Goal: Obtain resource: Download file/media

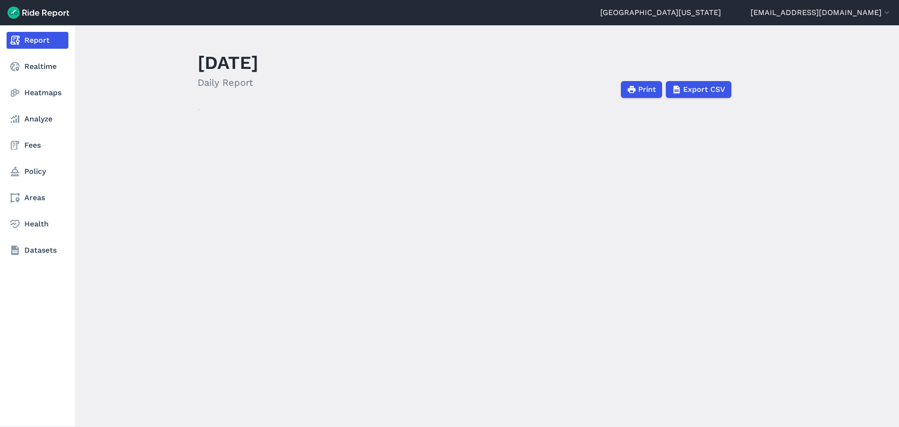
click at [22, 38] on link "Report" at bounding box center [38, 40] width 62 height 17
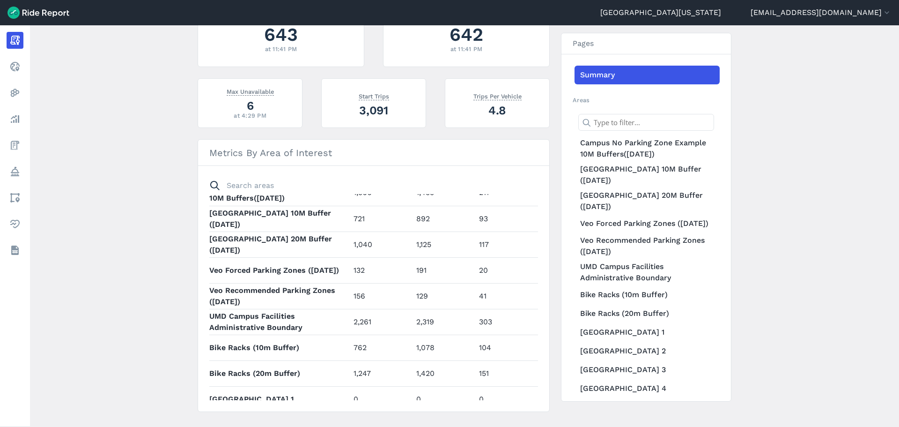
scroll to position [47, 0]
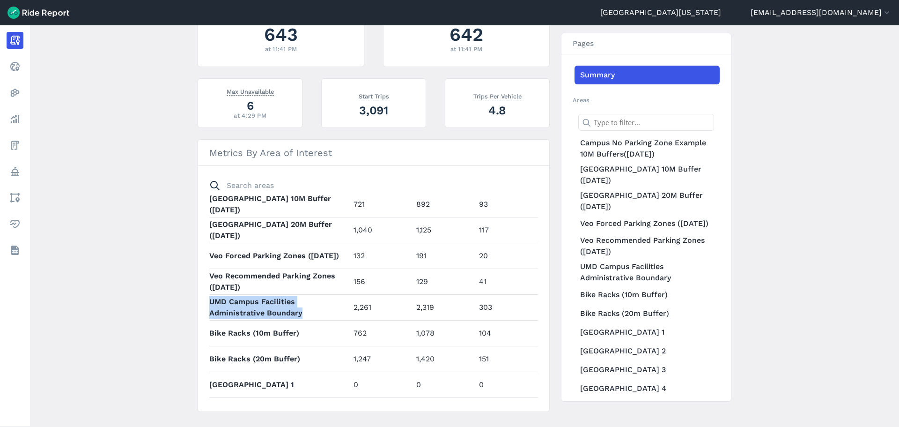
drag, startPoint x: 208, startPoint y: 304, endPoint x: 316, endPoint y: 313, distance: 108.2
click at [316, 313] on th "UMD Campus Facilities Administrative Boundary" at bounding box center [279, 307] width 141 height 26
drag, startPoint x: 350, startPoint y: 306, endPoint x: 376, endPoint y: 307, distance: 25.3
click at [376, 307] on td "2,261" at bounding box center [381, 307] width 63 height 26
drag, startPoint x: 419, startPoint y: 306, endPoint x: 435, endPoint y: 305, distance: 16.4
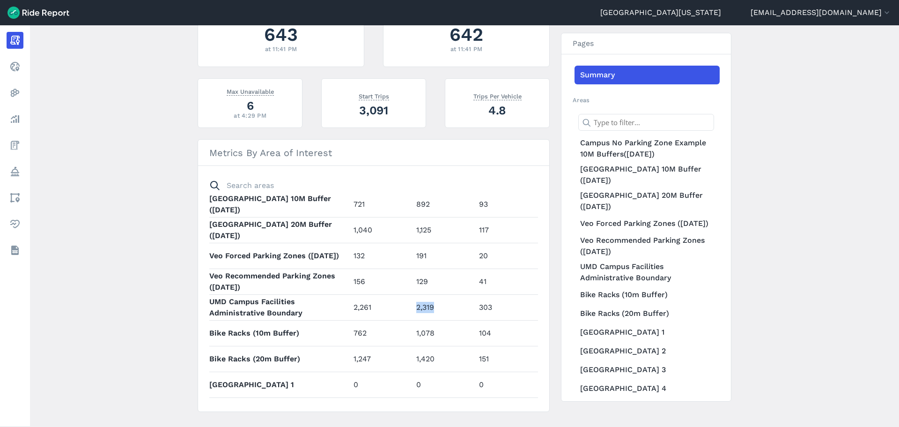
click at [435, 305] on td "2,319" at bounding box center [444, 307] width 63 height 26
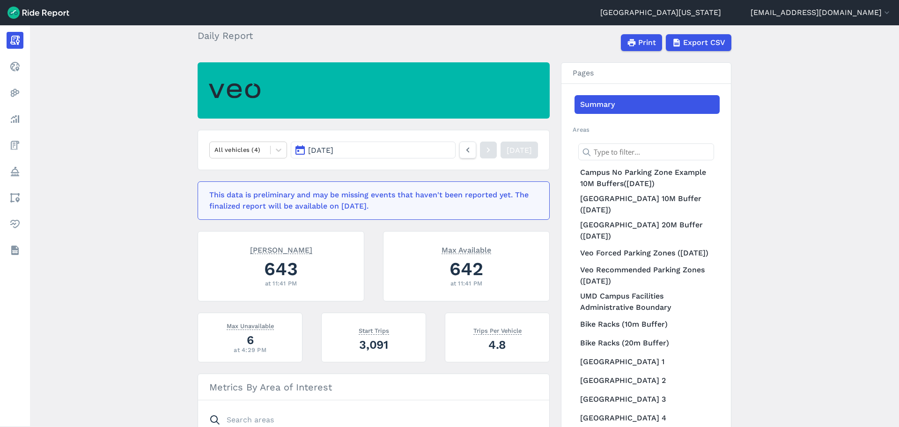
click at [358, 151] on button "[DATE]" at bounding box center [373, 149] width 165 height 17
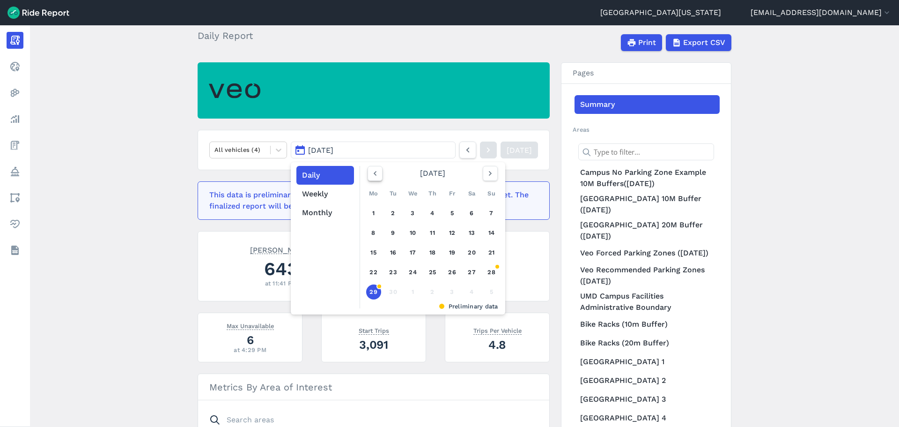
click at [371, 177] on icon "button" at bounding box center [374, 173] width 9 height 9
click at [332, 213] on button "Monthly" at bounding box center [325, 212] width 58 height 19
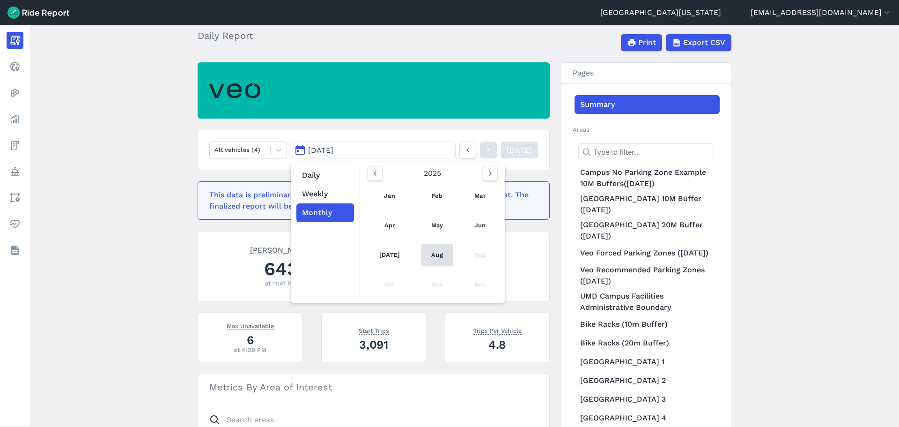
click at [431, 256] on link "Aug" at bounding box center [437, 255] width 32 height 22
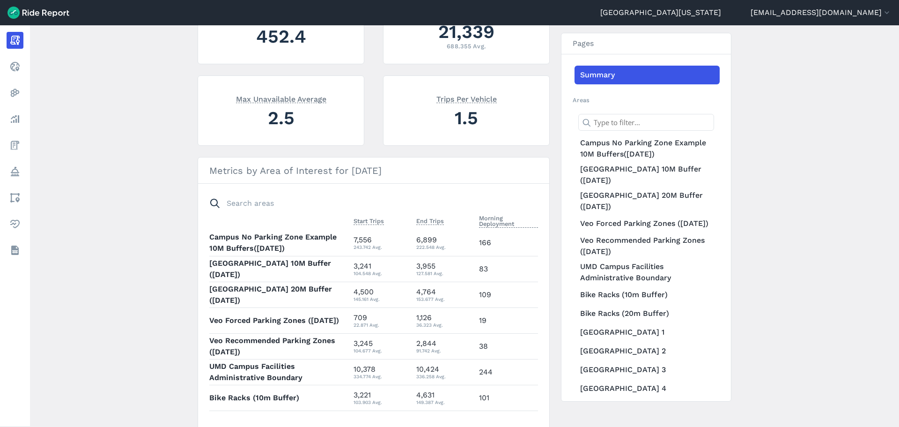
scroll to position [271, 0]
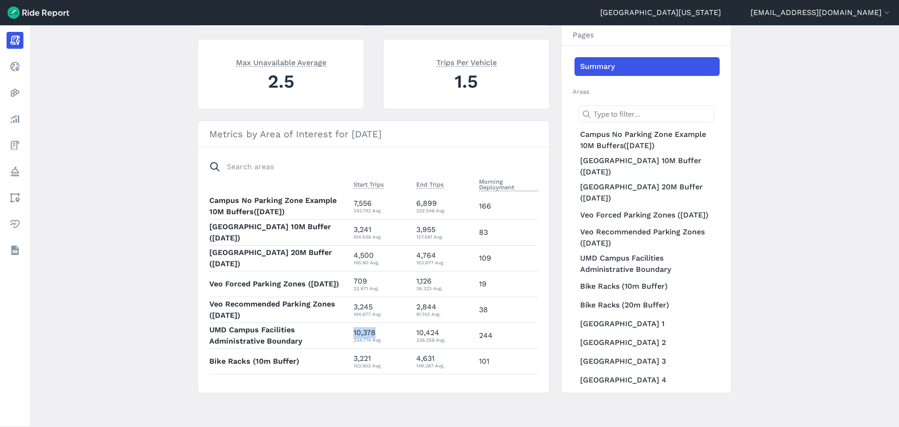
drag, startPoint x: 352, startPoint y: 333, endPoint x: 381, endPoint y: 331, distance: 29.1
click at [381, 331] on div "10,378 334.774 Avg." at bounding box center [381, 335] width 55 height 17
click at [350, 334] on td "10,378 334.774 Avg." at bounding box center [381, 335] width 63 height 26
drag, startPoint x: 355, startPoint y: 329, endPoint x: 383, endPoint y: 327, distance: 28.2
click at [383, 327] on div "10,378 334.774 Avg." at bounding box center [381, 335] width 55 height 17
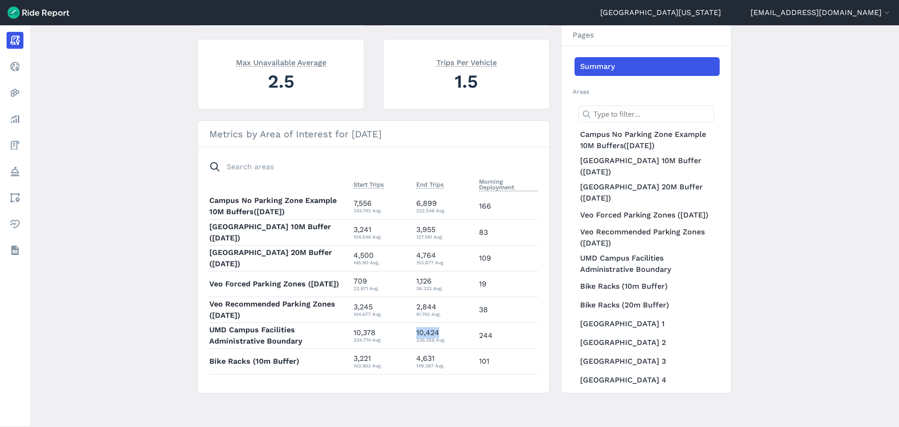
drag, startPoint x: 435, startPoint y: 329, endPoint x: 413, endPoint y: 333, distance: 22.8
click at [416, 333] on div "10,424 336.258 Avg." at bounding box center [443, 335] width 55 height 17
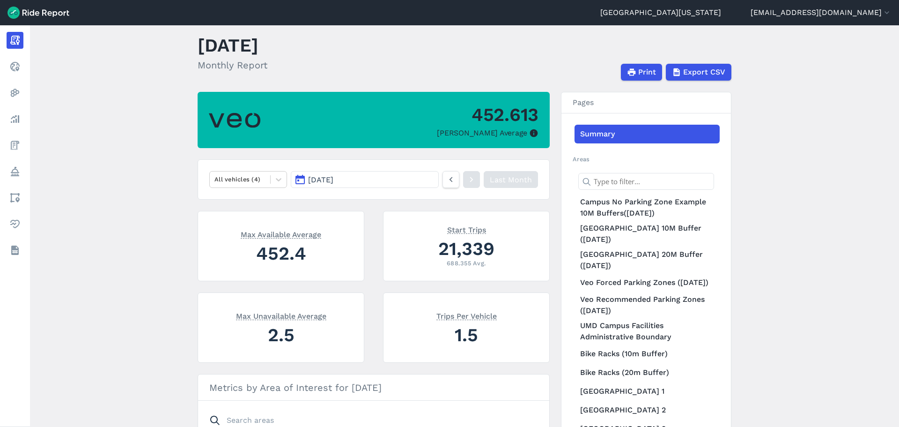
scroll to position [0, 0]
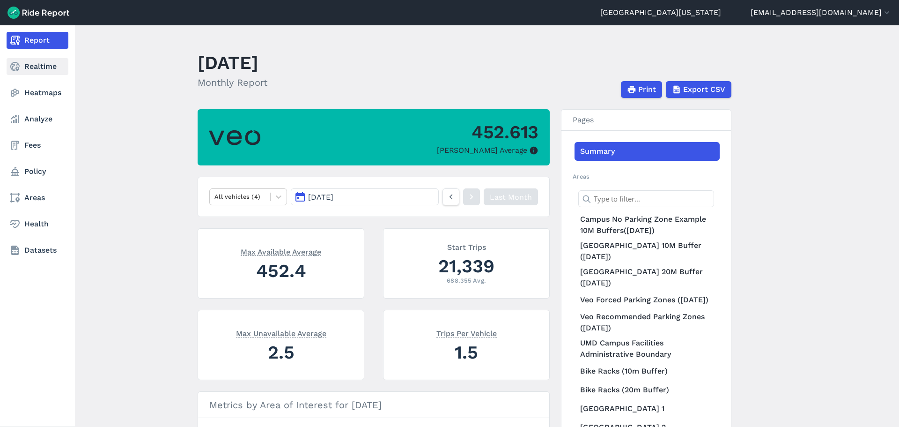
click at [38, 66] on link "Realtime" at bounding box center [38, 66] width 62 height 17
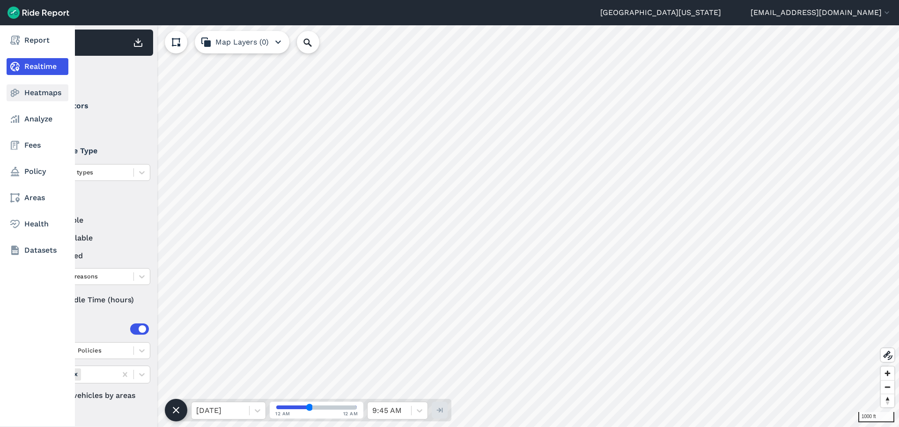
click at [42, 94] on link "Heatmaps" at bounding box center [38, 92] width 62 height 17
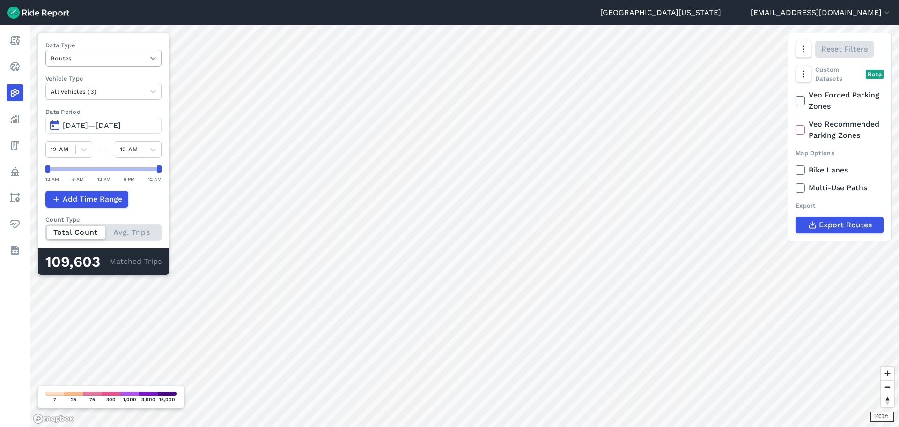
click at [156, 57] on icon at bounding box center [152, 57] width 9 height 9
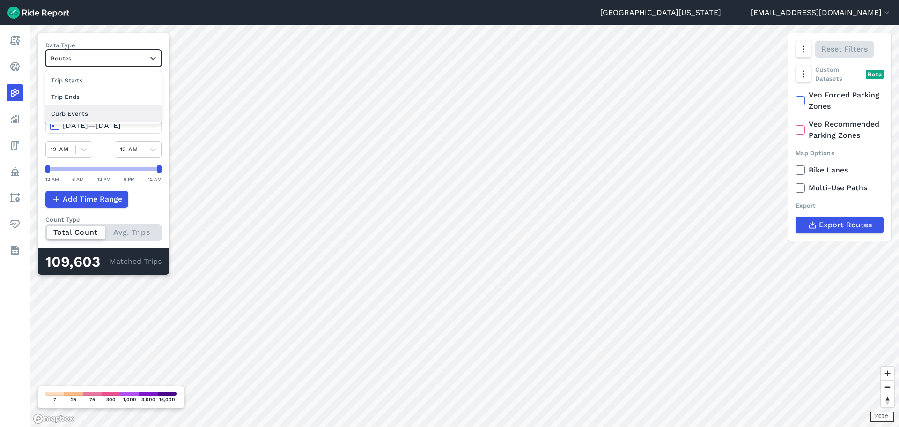
click at [143, 113] on div "Curb Events" at bounding box center [103, 113] width 116 height 16
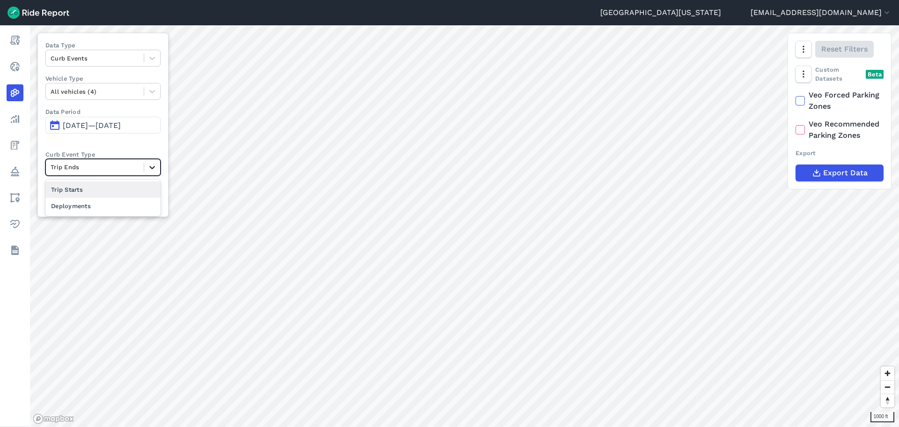
click at [155, 168] on icon at bounding box center [152, 167] width 6 height 3
click at [160, 162] on div at bounding box center [152, 167] width 16 height 16
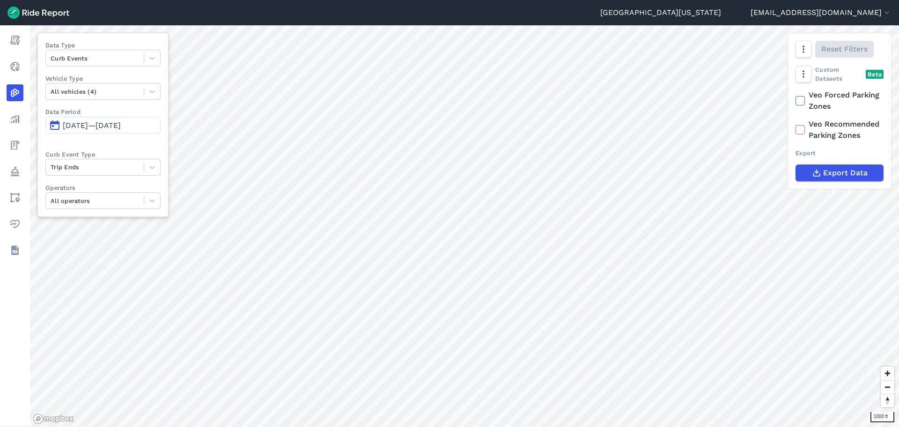
click at [121, 126] on span "[DATE]—[DATE]" at bounding box center [92, 125] width 58 height 9
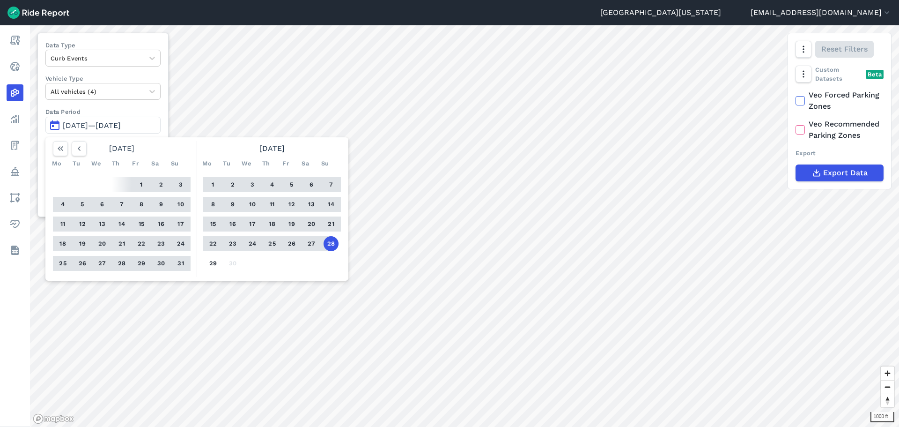
click at [160, 107] on div "Data Type Curb Events Vehicle Type All vehicles (4) Data Period [DATE]—[DATE] […" at bounding box center [102, 125] width 131 height 184
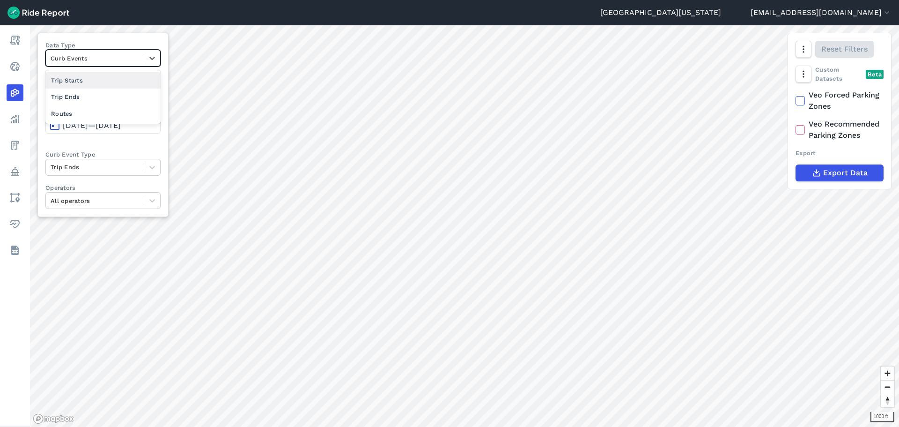
click at [109, 67] on div "Curb Events" at bounding box center [102, 58] width 115 height 17
click at [110, 84] on div "Trip Starts" at bounding box center [102, 80] width 115 height 16
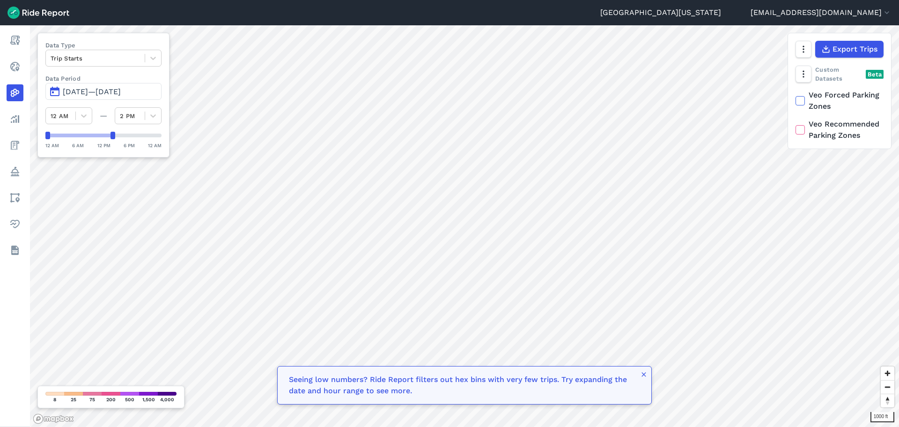
drag, startPoint x: 159, startPoint y: 137, endPoint x: 112, endPoint y: 140, distance: 47.0
click at [112, 140] on div "12 AM 6 AM 12 PM 6 PM 12 AM" at bounding box center [103, 141] width 116 height 18
drag, startPoint x: 46, startPoint y: 135, endPoint x: 81, endPoint y: 142, distance: 34.9
click at [81, 142] on div "12 AM 6 AM 12 PM 6 PM 12 AM" at bounding box center [103, 141] width 116 height 18
drag, startPoint x: 87, startPoint y: 134, endPoint x: 98, endPoint y: 133, distance: 11.4
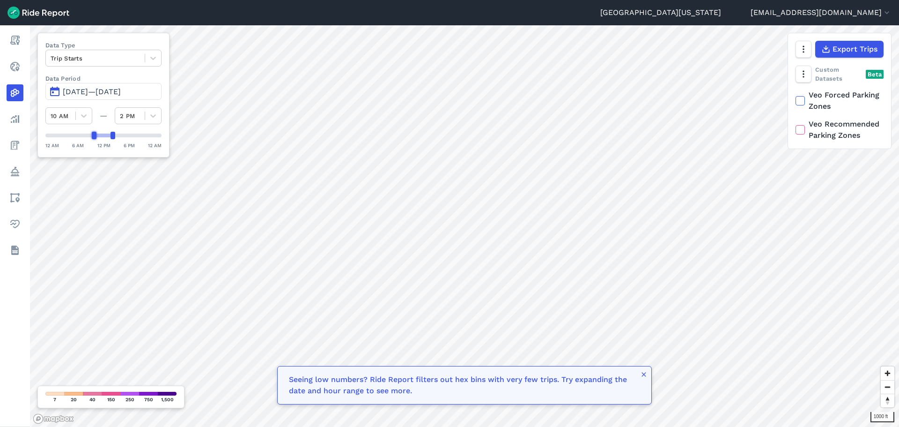
click at [96, 133] on div at bounding box center [94, 135] width 5 height 7
click at [35, 140] on div "1000 ft Data Type Trip Starts Data Period Jun 30, 2025—[DATE] 12 AM — 2 PM 12 A…" at bounding box center [464, 225] width 869 height 401
drag, startPoint x: 114, startPoint y: 134, endPoint x: 168, endPoint y: 136, distance: 54.4
click at [168, 136] on div "Data Type Trip Starts Data Period Jun 30, 2025—[DATE] 12 AM — 12 AM 12 AM 6 AM …" at bounding box center [103, 95] width 132 height 125
click at [112, 60] on div at bounding box center [95, 58] width 89 height 11
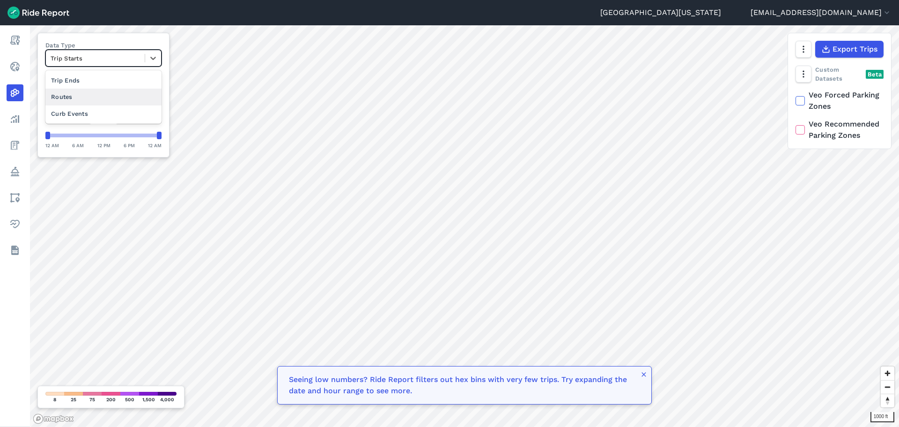
click at [110, 93] on div "Routes" at bounding box center [103, 97] width 116 height 16
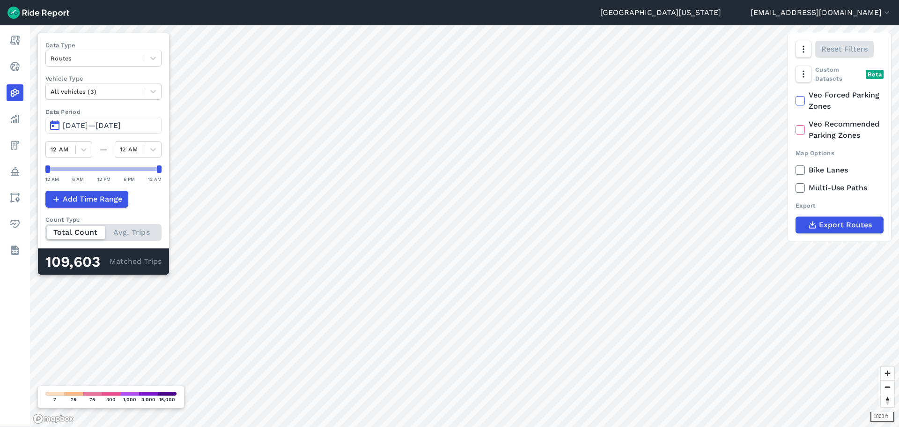
click at [80, 121] on span "[DATE]—[DATE]" at bounding box center [92, 125] width 58 height 9
drag, startPoint x: 48, startPoint y: 265, endPoint x: 106, endPoint y: 271, distance: 58.4
click at [106, 271] on div "109,603 Matched Trips" at bounding box center [103, 261] width 131 height 26
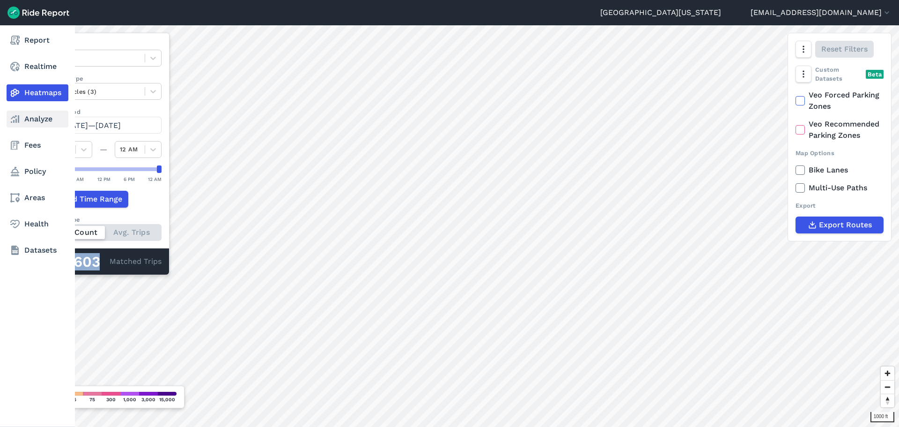
click at [17, 125] on link "Analyze" at bounding box center [38, 119] width 62 height 17
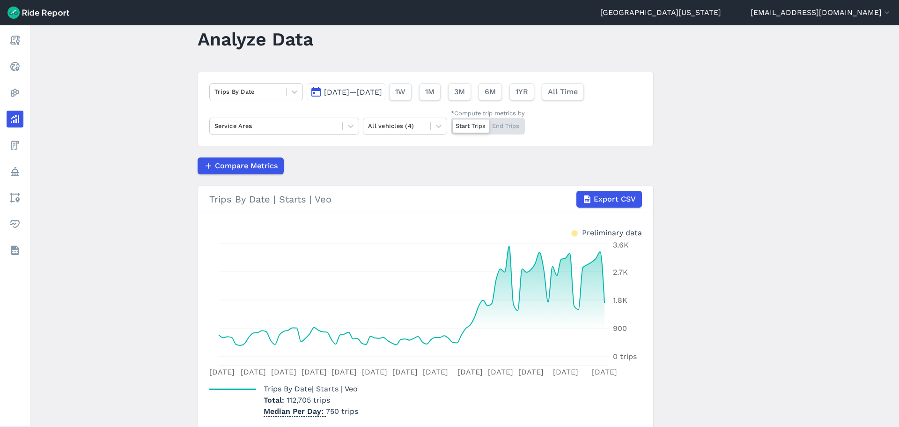
scroll to position [47, 0]
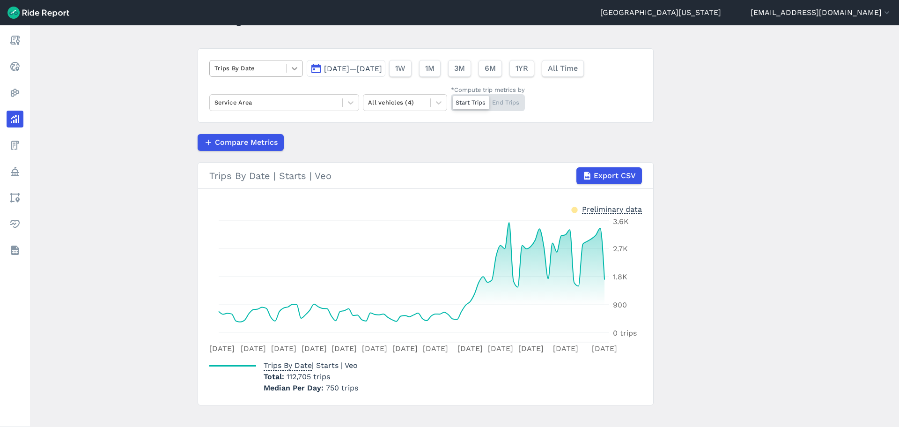
click at [290, 72] on icon at bounding box center [294, 68] width 9 height 9
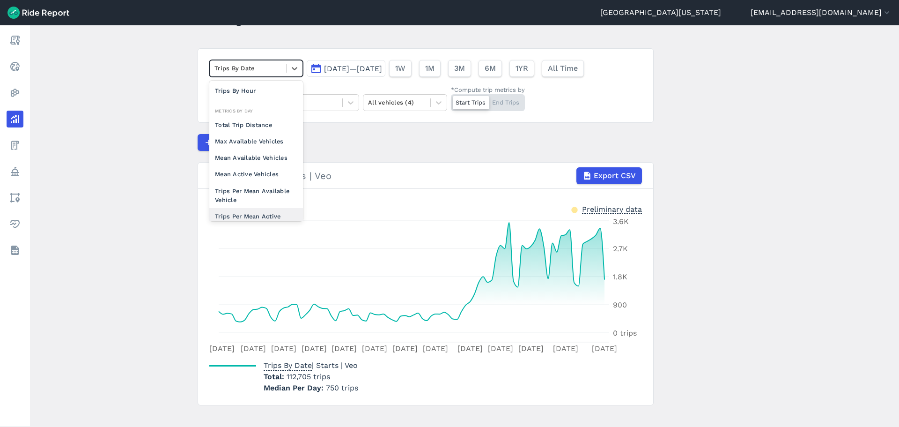
scroll to position [81, 0]
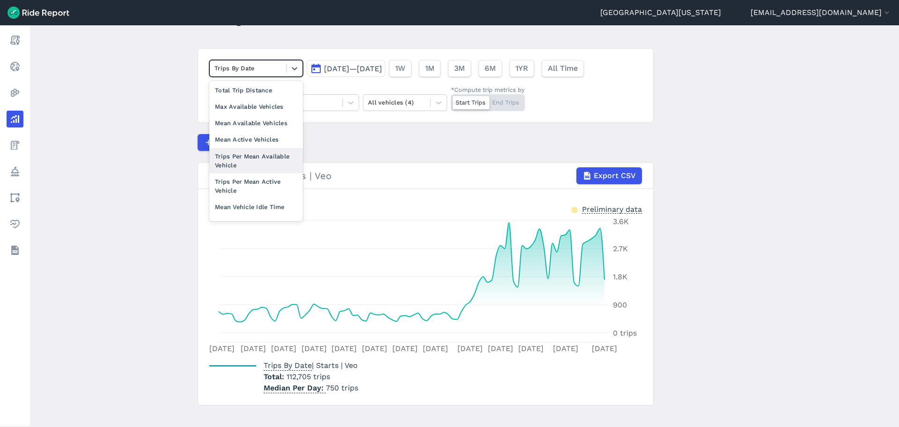
click at [101, 135] on main "Analyze Data option Trips Per Mean Available Vehicle focused, 0 of 2. 10 result…" at bounding box center [464, 225] width 869 height 401
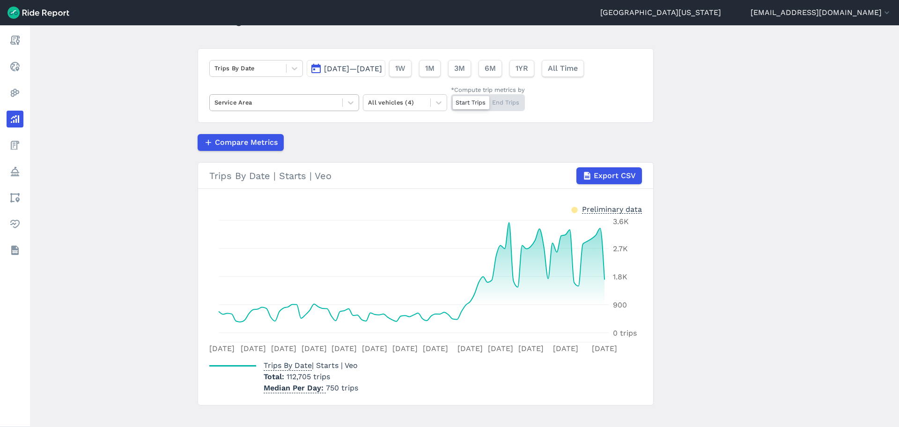
click at [284, 101] on div at bounding box center [276, 102] width 123 height 11
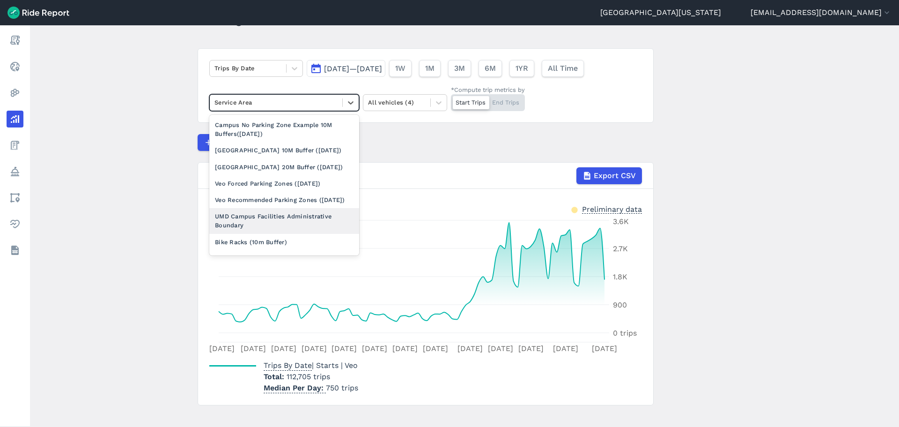
click at [276, 233] on div "UMD Campus Facilities Administrative Boundary" at bounding box center [284, 220] width 150 height 25
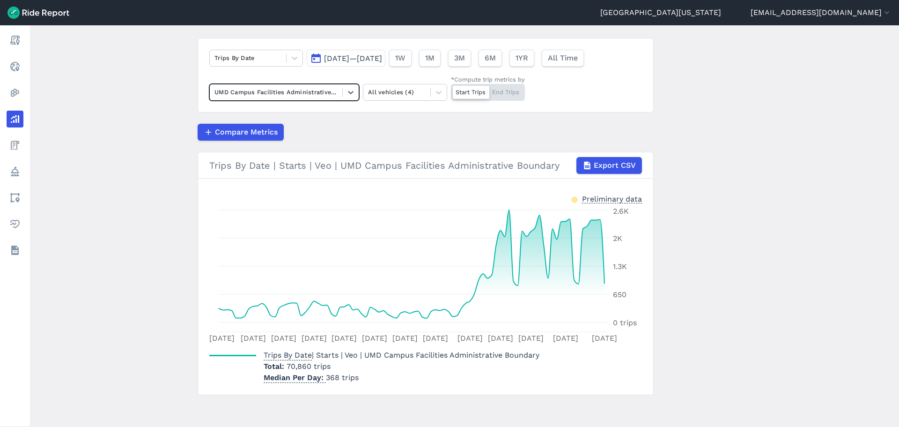
scroll to position [59, 0]
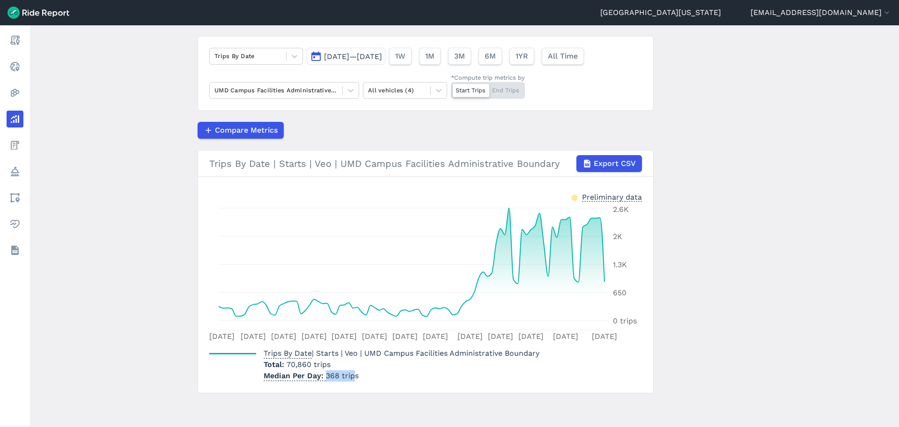
drag, startPoint x: 328, startPoint y: 378, endPoint x: 353, endPoint y: 377, distance: 24.8
click at [353, 377] on p "Median Per Day 368 trips" at bounding box center [402, 375] width 276 height 11
click at [271, 58] on div at bounding box center [248, 56] width 67 height 11
click at [503, 91] on div "Start Trips End Trips" at bounding box center [488, 90] width 74 height 17
click at [451, 88] on input "*Compute trip metrics by Start Trips End Trips" at bounding box center [451, 85] width 0 height 6
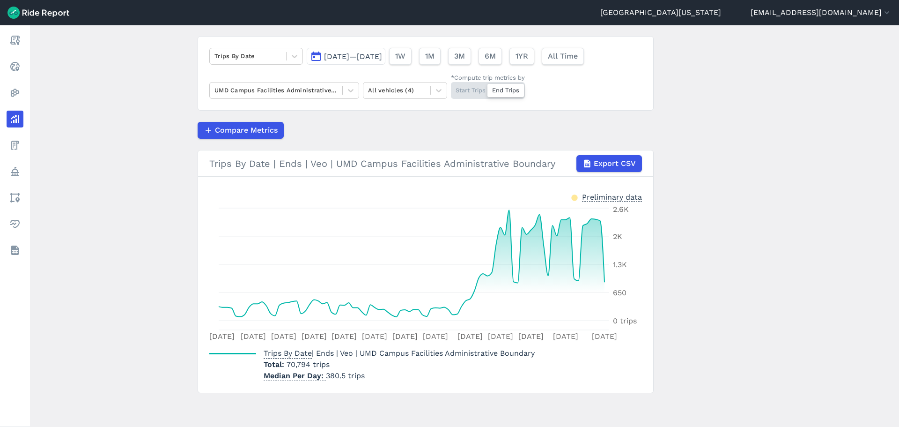
click at [469, 92] on div "Start Trips End Trips" at bounding box center [488, 90] width 74 height 17
click at [451, 88] on input "*Compute trip metrics by Start Trips End Trips" at bounding box center [451, 85] width 0 height 6
click at [503, 88] on div "Start Trips End Trips" at bounding box center [488, 90] width 74 height 17
click at [451, 88] on input "*Compute trip metrics by Start Trips End Trips" at bounding box center [451, 85] width 0 height 6
click at [452, 89] on div "Start Trips End Trips" at bounding box center [488, 90] width 74 height 17
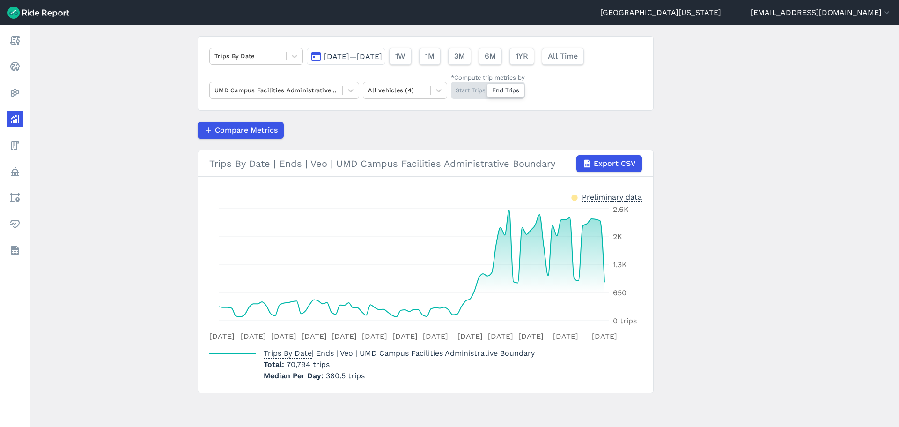
click at [451, 88] on input "*Compute trip metrics by Start Trips End Trips" at bounding box center [451, 85] width 0 height 6
click at [297, 55] on icon at bounding box center [294, 56] width 9 height 9
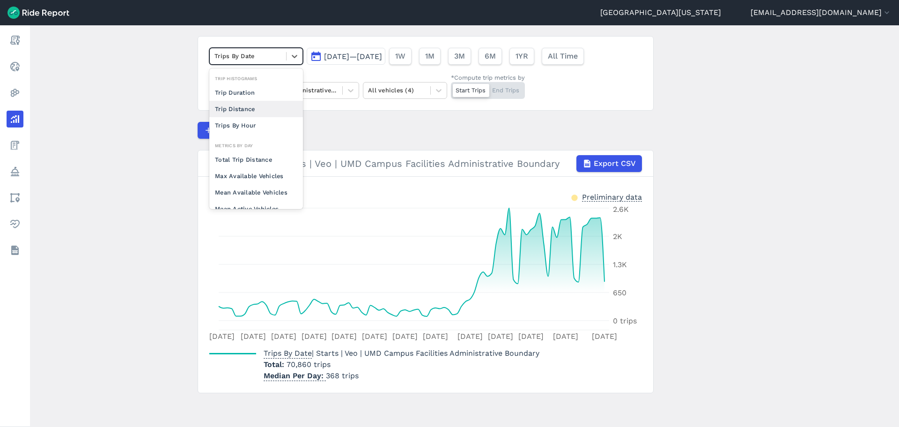
click at [260, 112] on div "Trip Distance" at bounding box center [256, 109] width 94 height 16
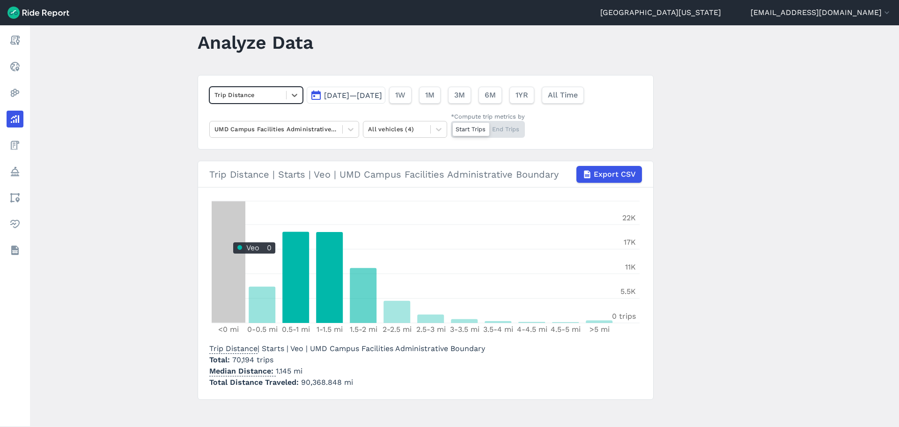
scroll to position [27, 0]
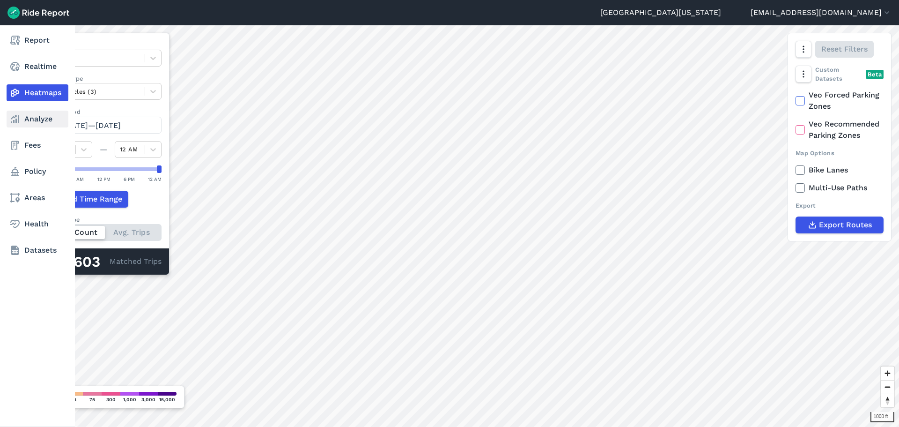
click at [30, 121] on link "Analyze" at bounding box center [38, 119] width 62 height 17
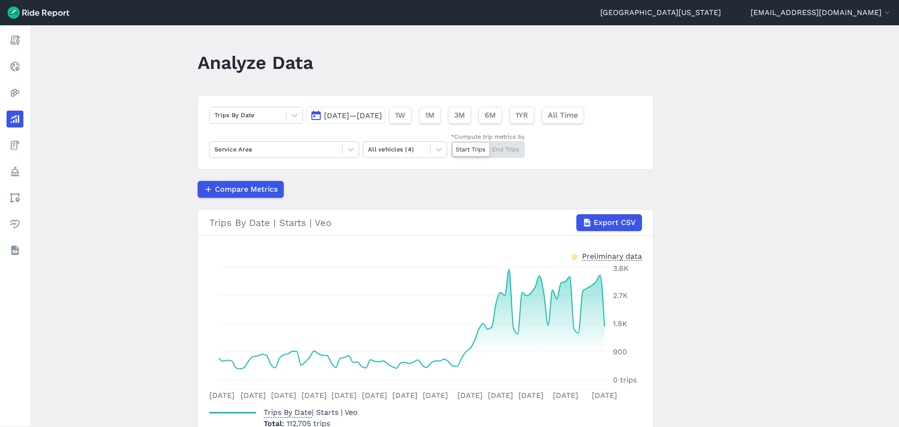
drag, startPoint x: 620, startPoint y: 219, endPoint x: 620, endPoint y: 157, distance: 61.8
click at [620, 157] on article "Trips By Date [DATE]—[DATE] 1W 1M 3M 6M 1YR All Time Service Area All vehicles …" at bounding box center [426, 273] width 456 height 357
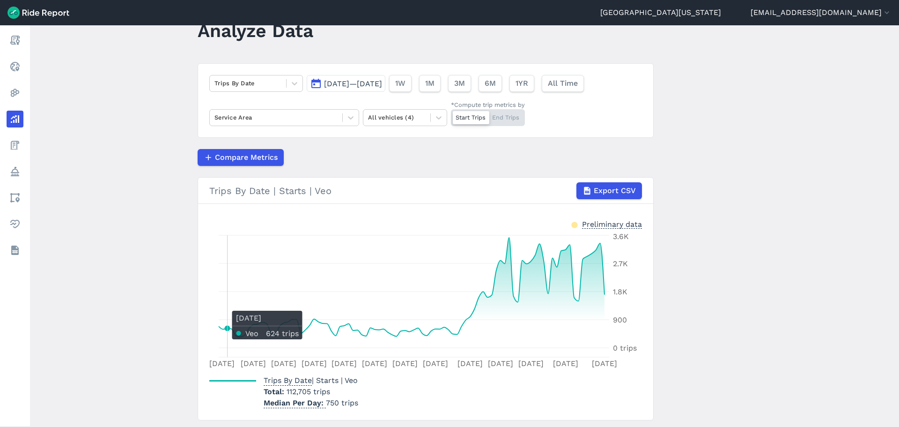
scroll to position [47, 0]
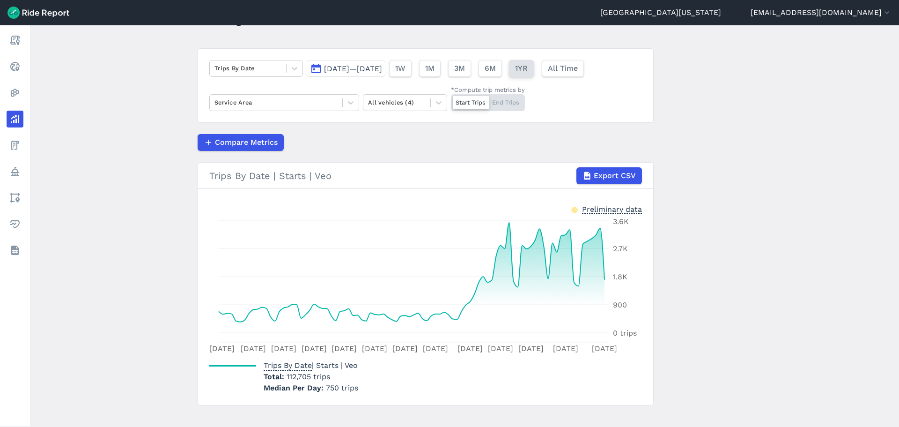
click at [528, 71] on span "1YR" at bounding box center [521, 68] width 13 height 11
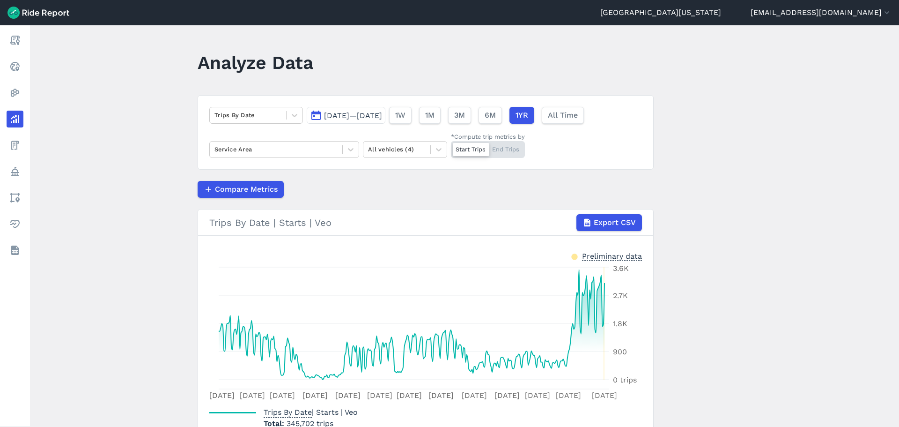
click at [623, 213] on h3 "Trips By Date | Starts | Veo Export CSV" at bounding box center [425, 222] width 455 height 26
click at [622, 224] on span "Export CSV" at bounding box center [614, 222] width 42 height 11
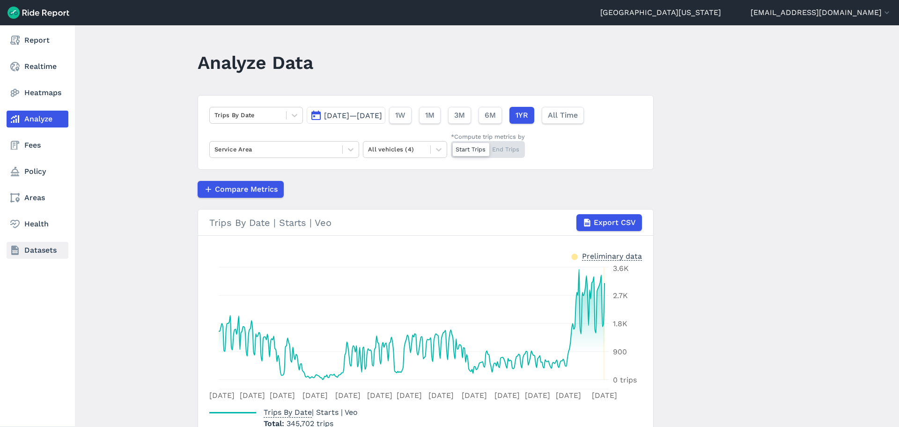
click at [23, 252] on link "Datasets" at bounding box center [38, 250] width 62 height 17
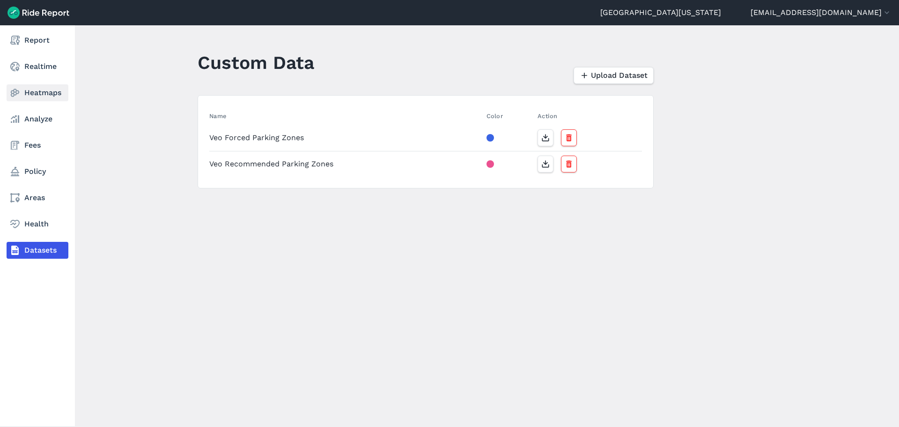
click at [29, 96] on link "Heatmaps" at bounding box center [38, 92] width 62 height 17
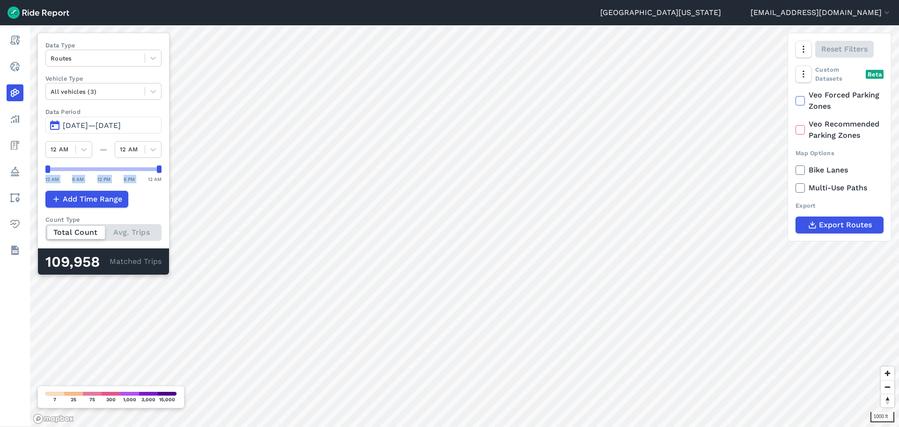
drag, startPoint x: 155, startPoint y: 172, endPoint x: 151, endPoint y: 168, distance: 5.3
click at [147, 170] on div at bounding box center [103, 168] width 116 height 7
drag, startPoint x: 159, startPoint y: 168, endPoint x: 77, endPoint y: 172, distance: 81.6
click at [77, 172] on div at bounding box center [76, 168] width 5 height 7
click at [108, 66] on div "Routes" at bounding box center [103, 58] width 116 height 17
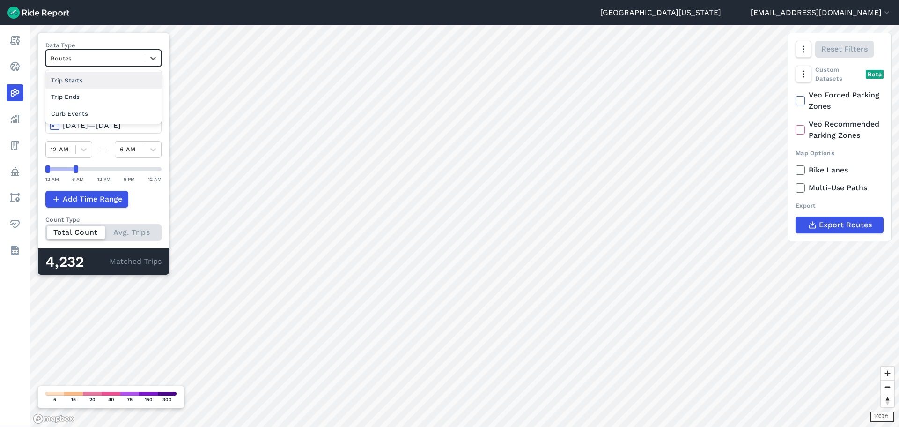
click at [110, 82] on div "Trip Starts" at bounding box center [103, 80] width 116 height 16
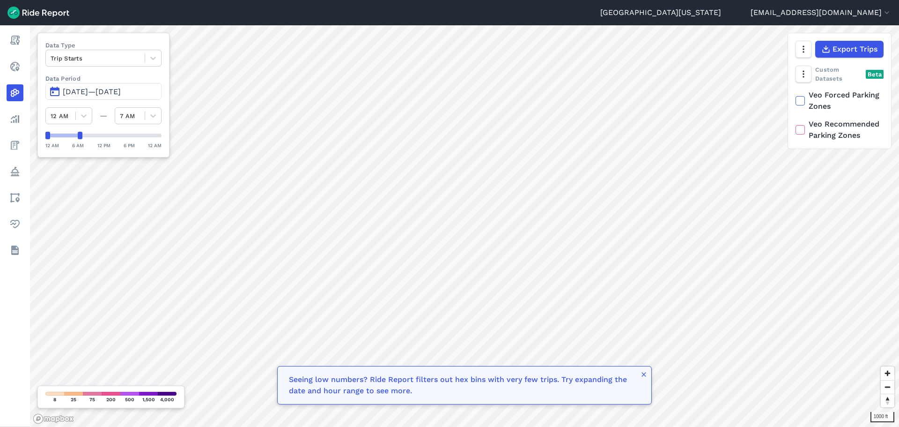
drag, startPoint x: 158, startPoint y: 137, endPoint x: 81, endPoint y: 141, distance: 77.4
click at [81, 141] on div "12 AM 6 AM 12 PM 6 PM 12 AM" at bounding box center [103, 141] width 116 height 18
click at [840, 52] on span "Export Trips" at bounding box center [854, 49] width 45 height 11
click at [804, 67] on button "button" at bounding box center [803, 74] width 16 height 17
drag, startPoint x: 802, startPoint y: 73, endPoint x: 795, endPoint y: 75, distance: 7.1
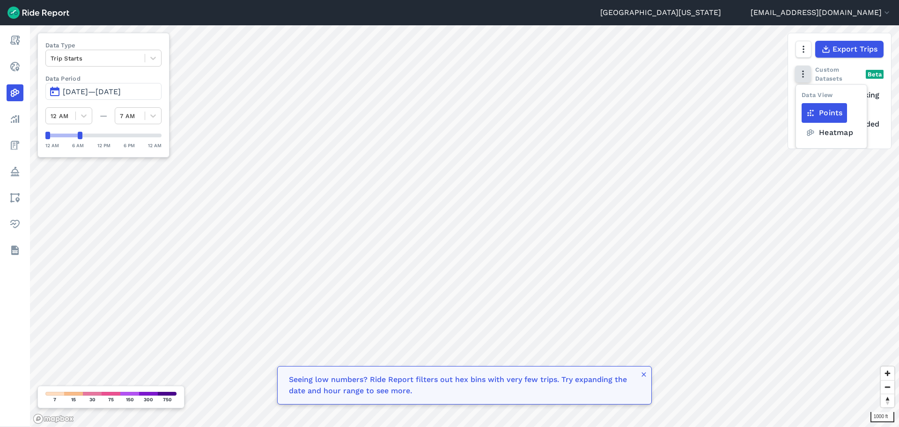
click at [802, 73] on icon "button" at bounding box center [803, 73] width 9 height 9
click at [644, 374] on use "button" at bounding box center [644, 374] width 4 height 4
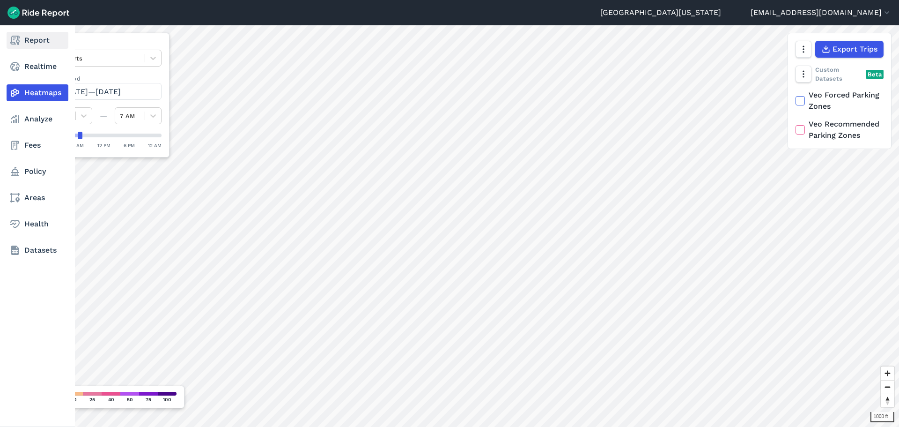
click at [15, 39] on icon at bounding box center [14, 40] width 11 height 11
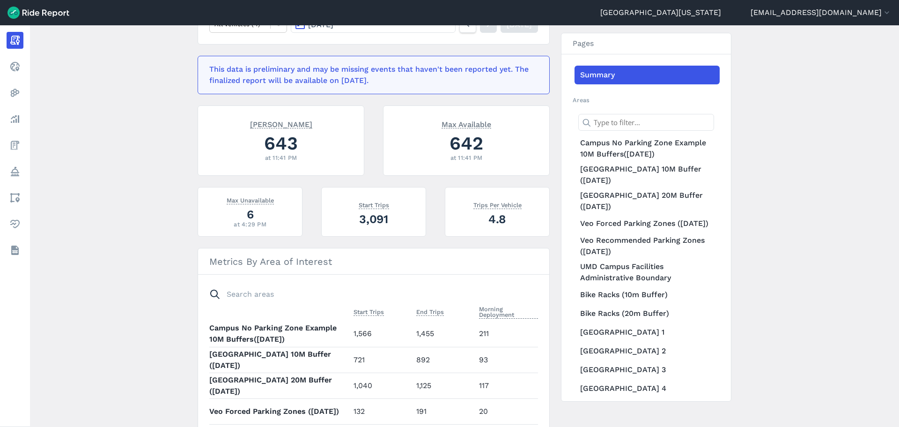
scroll to position [187, 0]
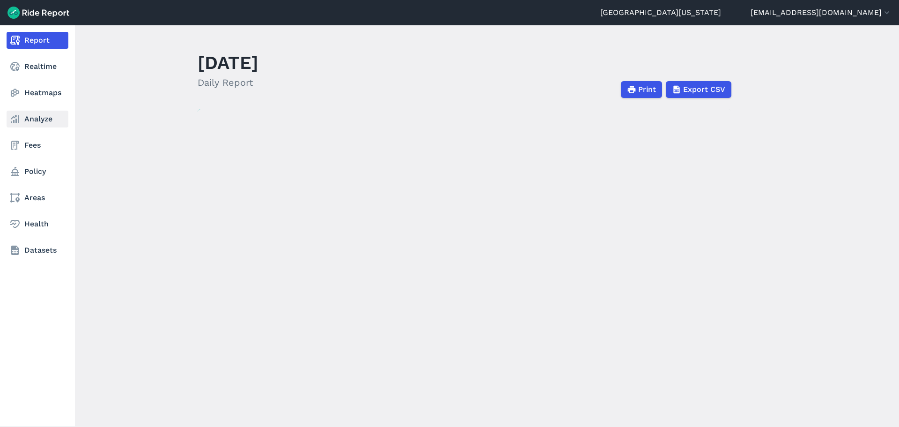
click at [26, 112] on link "Analyze" at bounding box center [38, 119] width 62 height 17
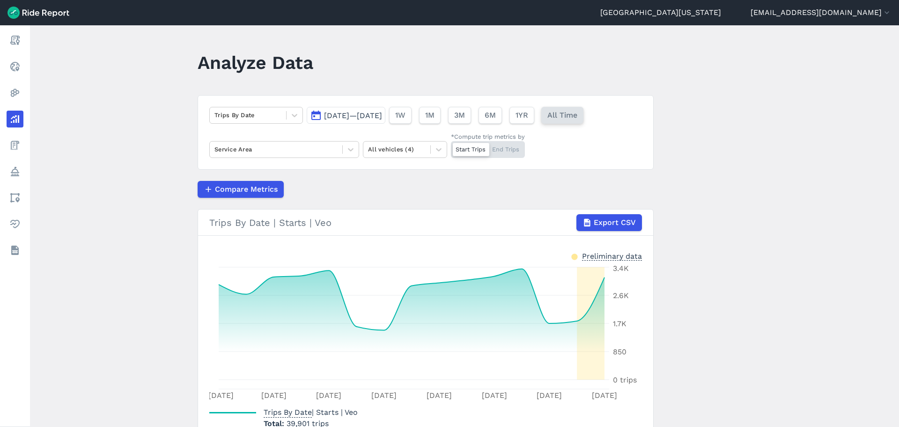
click at [578, 118] on span "All Time" at bounding box center [563, 115] width 30 height 11
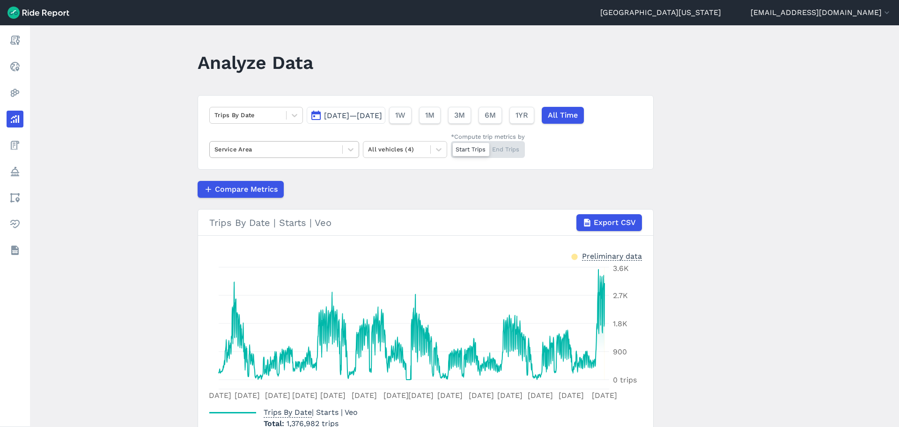
click at [284, 148] on div at bounding box center [276, 149] width 123 height 11
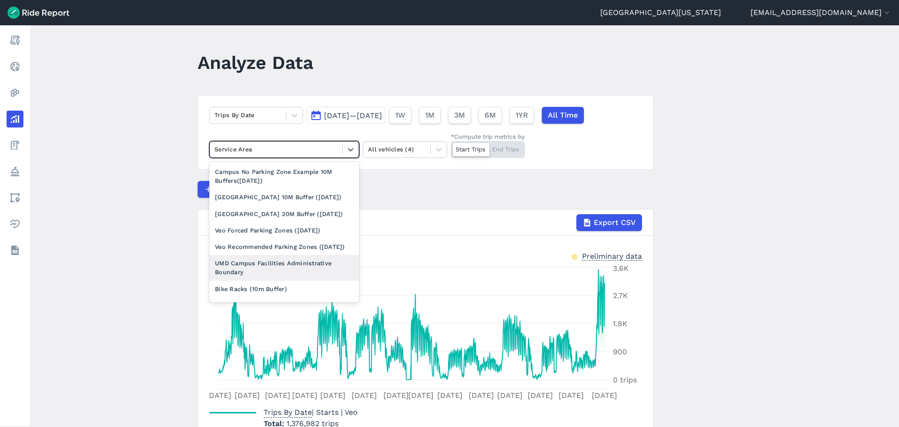
click at [261, 280] on div "UMD Campus Facilities Administrative Boundary" at bounding box center [284, 267] width 150 height 25
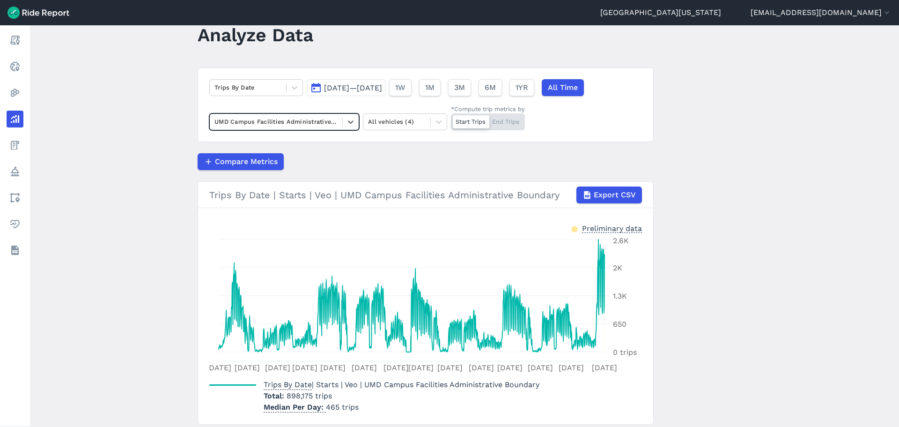
scroll to position [12, 0]
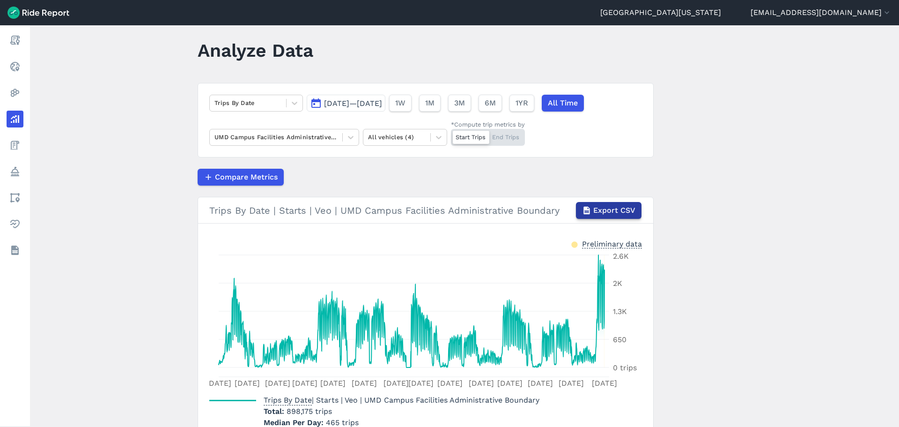
click at [597, 210] on span "Export CSV" at bounding box center [614, 210] width 42 height 11
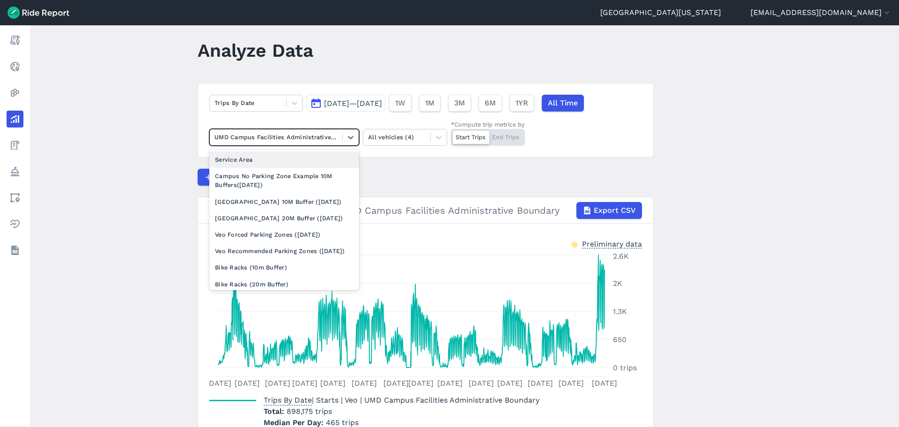
click at [283, 141] on div at bounding box center [276, 137] width 123 height 11
click at [274, 159] on div "Service Area" at bounding box center [284, 159] width 150 height 16
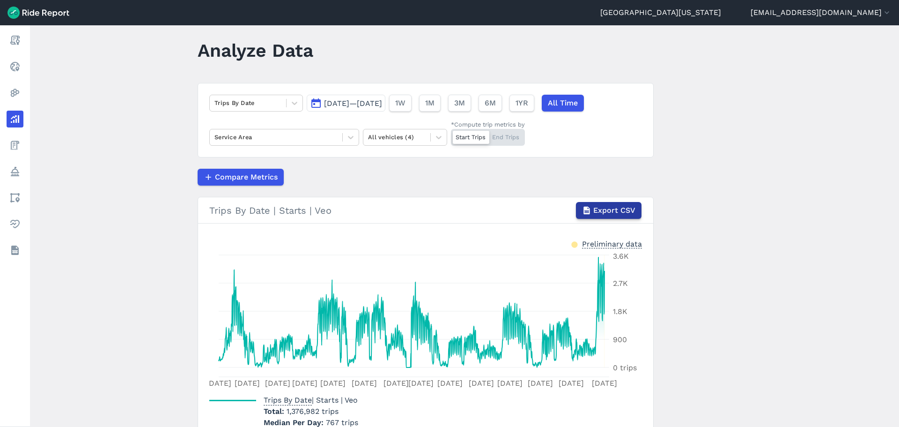
click at [617, 214] on span "Export CSV" at bounding box center [614, 210] width 42 height 11
